Goal: Navigation & Orientation: Find specific page/section

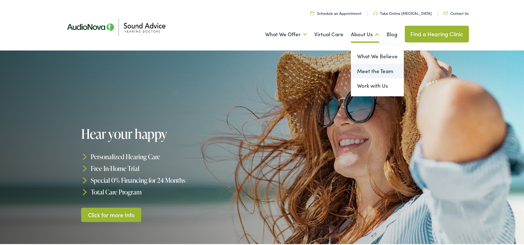
click at [364, 72] on link "Meet the Team" at bounding box center [377, 70] width 53 height 15
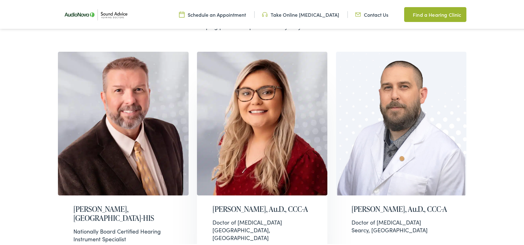
scroll to position [186, 0]
